Goal: Information Seeking & Learning: Learn about a topic

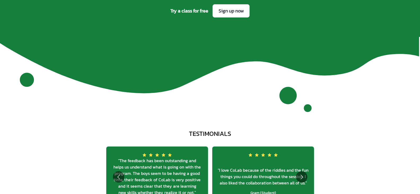
scroll to position [1980, 0]
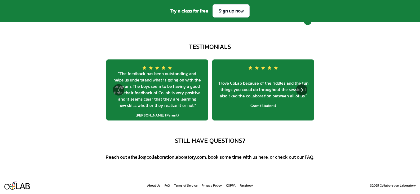
click at [155, 184] on link "About Us" at bounding box center [153, 185] width 13 height 4
click at [153, 186] on link "About Us" at bounding box center [153, 185] width 13 height 4
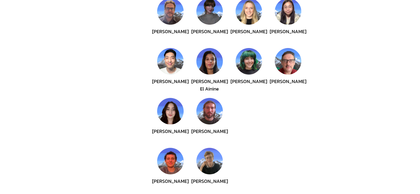
scroll to position [283, 0]
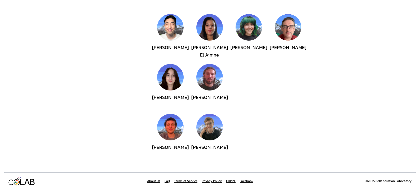
click at [230, 180] on link "COPPA" at bounding box center [231, 181] width 10 height 4
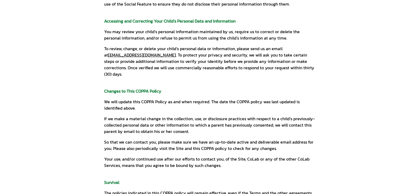
scroll to position [680, 0]
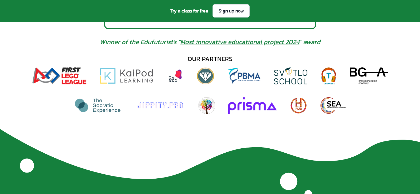
scroll to position [344, 0]
